Goal: Task Accomplishment & Management: Use online tool/utility

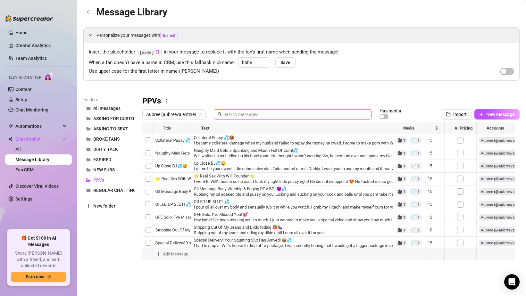
click at [236, 111] on input "text" at bounding box center [295, 114] width 144 height 7
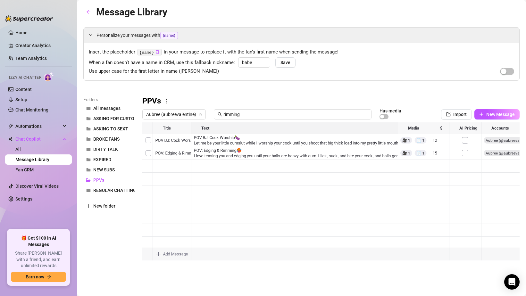
click at [230, 151] on div at bounding box center [330, 193] width 377 height 143
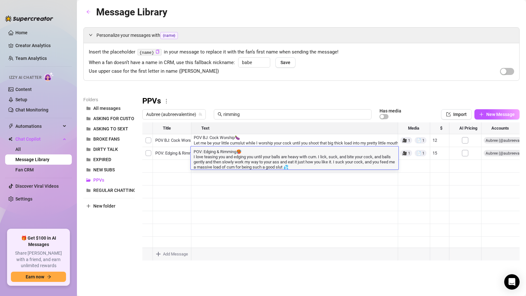
click at [230, 151] on textarea "POV: Edging & Rimming🥵 I love teasing you and edging you until your balls are h…" at bounding box center [295, 158] width 208 height 21
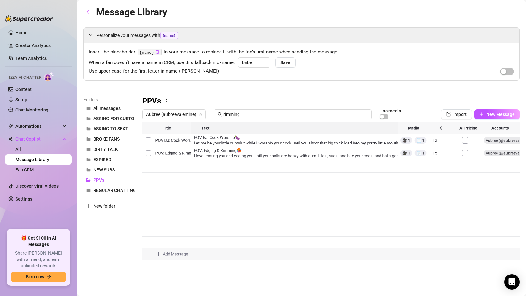
click at [165, 157] on div at bounding box center [330, 193] width 377 height 143
click at [236, 155] on div at bounding box center [330, 193] width 377 height 143
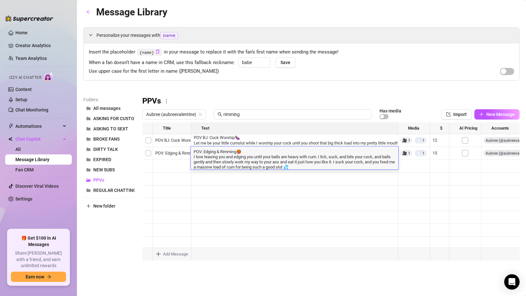
click at [236, 155] on textarea "POV: Edging & Rimming🥵 I love teasing you and edging you until your balls are h…" at bounding box center [295, 158] width 208 height 21
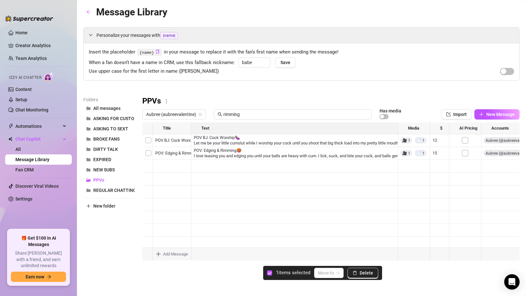
click at [149, 154] on div at bounding box center [330, 193] width 377 height 143
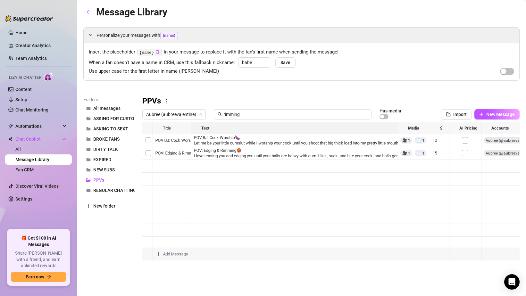
scroll to position [0, 0]
click at [320, 158] on div at bounding box center [330, 193] width 377 height 143
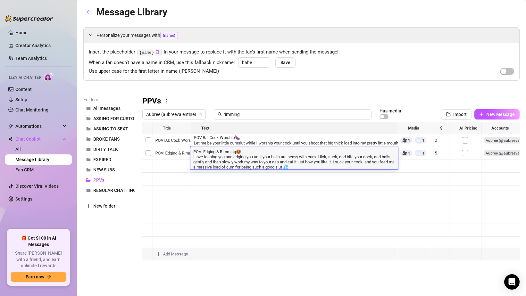
click at [322, 182] on div at bounding box center [330, 193] width 377 height 143
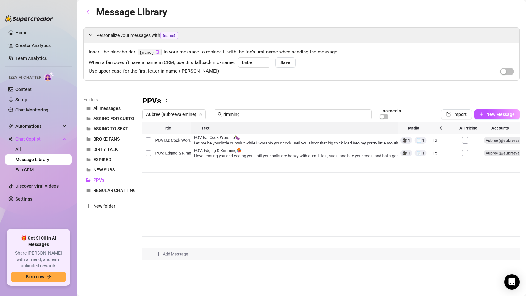
click at [419, 154] on div at bounding box center [330, 193] width 377 height 143
click at [305, 153] on div at bounding box center [330, 193] width 377 height 143
click at [299, 115] on input "rimming" at bounding box center [295, 114] width 144 height 7
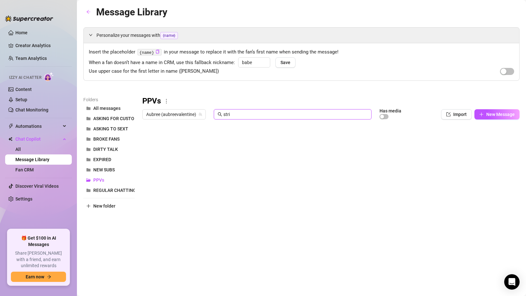
scroll to position [0, 0]
type input "strip"
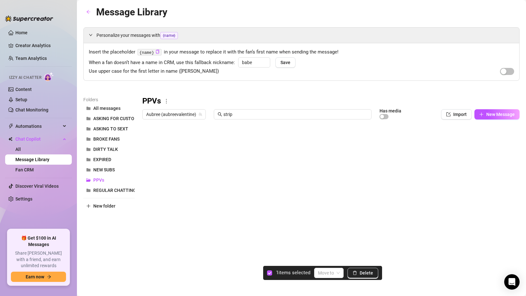
click at [151, 166] on div at bounding box center [330, 193] width 377 height 143
click at [365, 271] on span "Delete" at bounding box center [366, 273] width 13 height 5
